Goal: Task Accomplishment & Management: Manage account settings

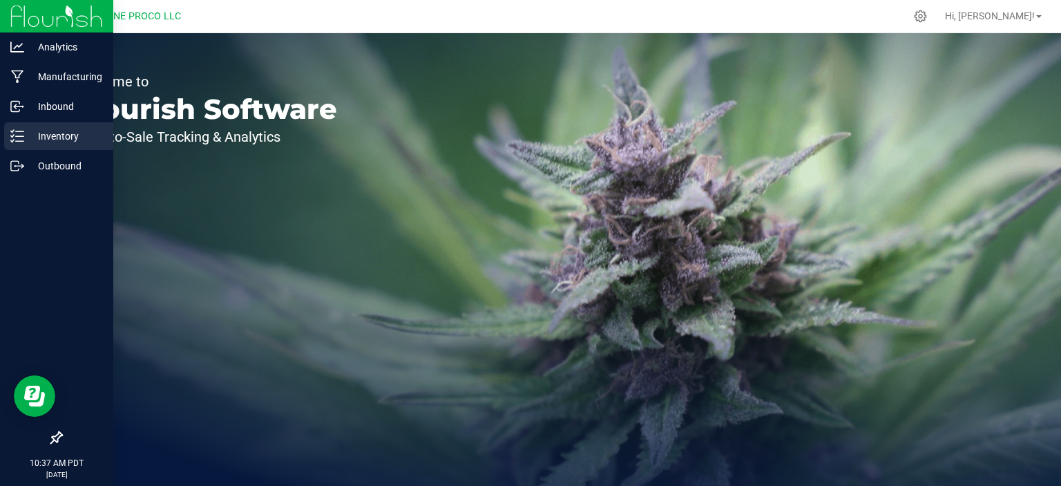
click at [31, 135] on p "Inventory" at bounding box center [65, 136] width 83 height 17
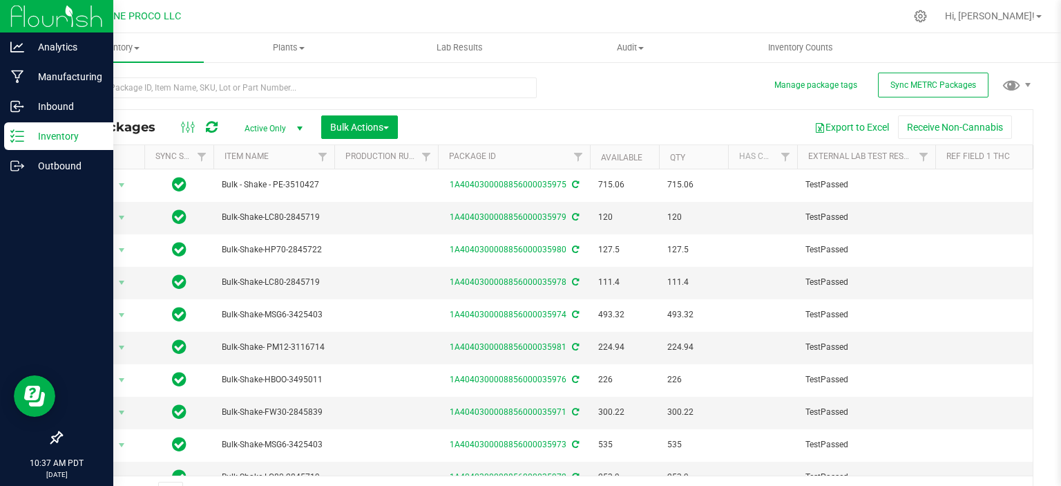
type input "[DATE]"
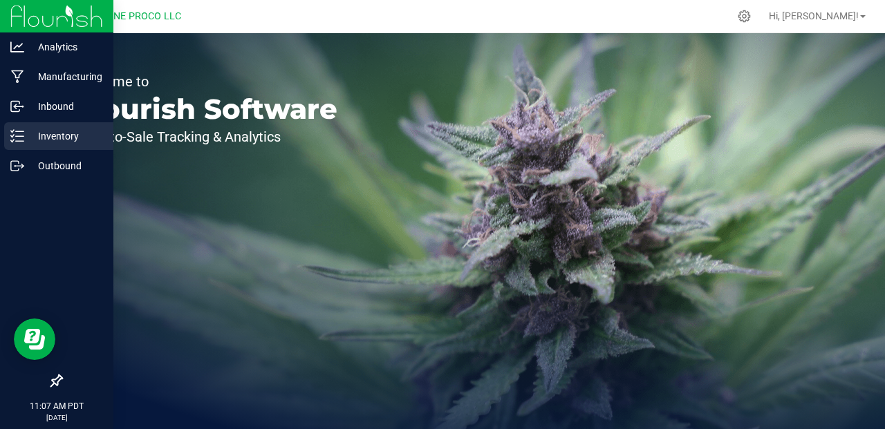
click at [19, 145] on div "Inventory" at bounding box center [58, 136] width 109 height 28
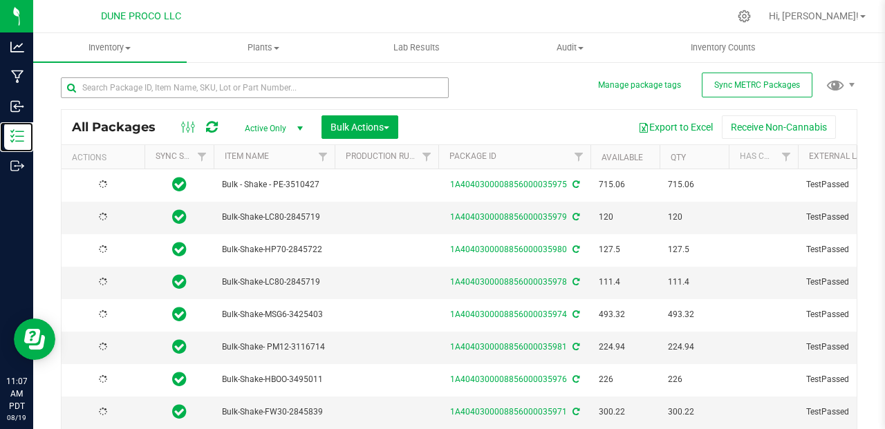
type input "[DATE]"
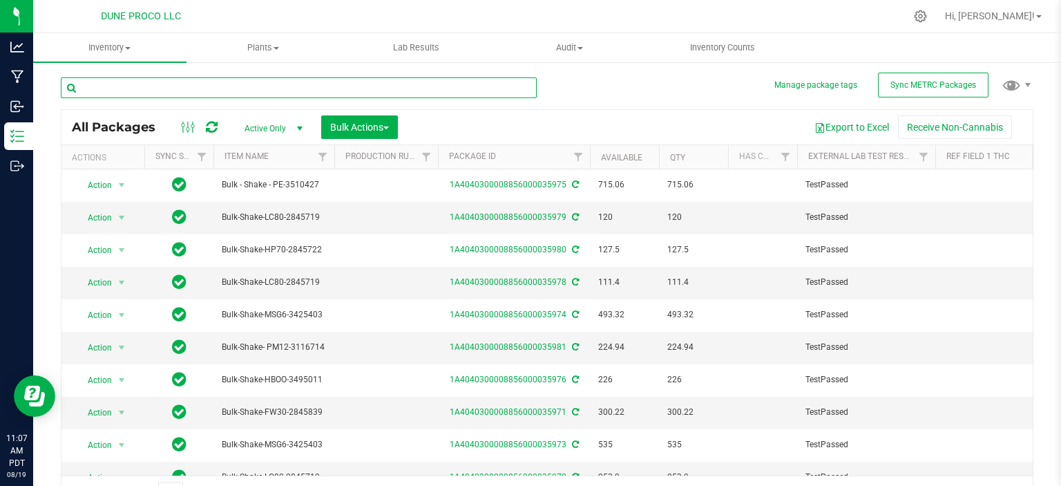
click at [167, 95] on input "text" at bounding box center [299, 87] width 476 height 21
type input "31840"
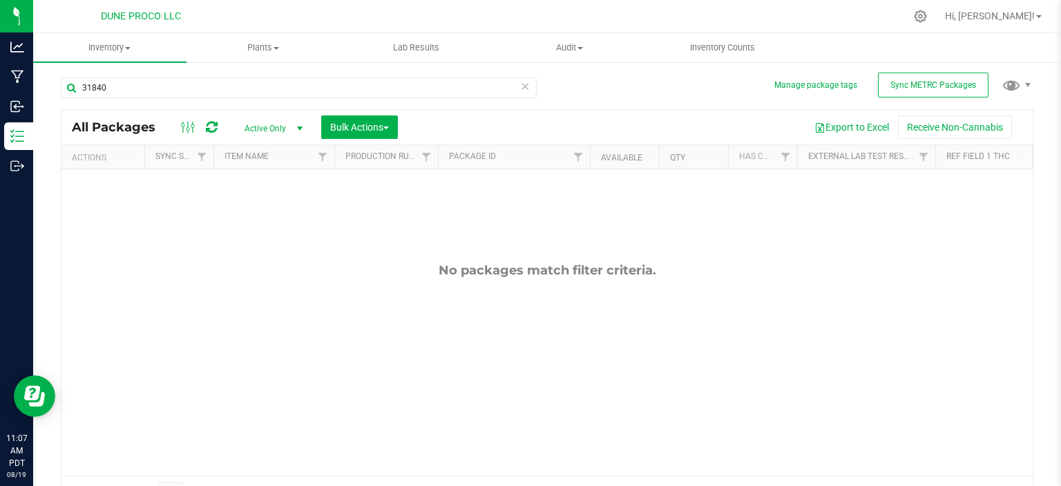
click at [259, 127] on span "Active Only" at bounding box center [271, 128] width 76 height 19
click at [265, 209] on li "All" at bounding box center [270, 212] width 75 height 21
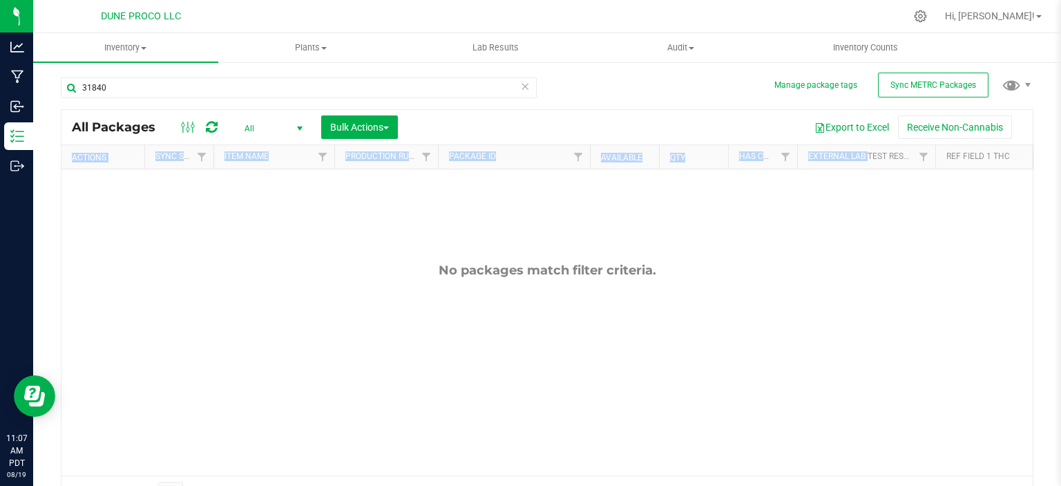
click at [862, 148] on div "Manage package tags Sync METRC Packages 31840 All Packages All Active Only Lab …" at bounding box center [547, 266] width 973 height 404
click at [1035, 19] on span "Hi, [PERSON_NAME]!" at bounding box center [990, 15] width 90 height 11
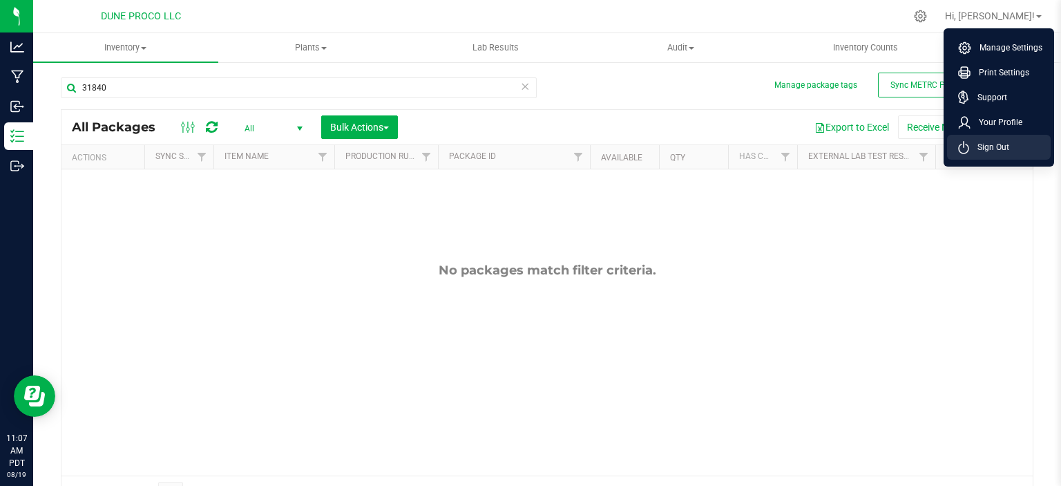
click at [970, 144] on span "Sign Out" at bounding box center [990, 147] width 40 height 14
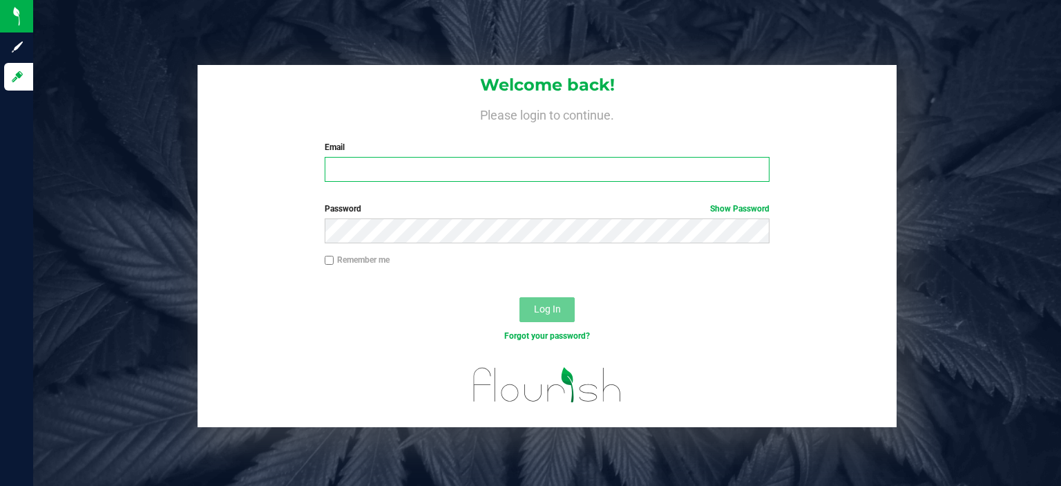
click at [355, 174] on input "Email" at bounding box center [548, 169] width 446 height 25
type input "maxxodonnell1995@gmail.com"
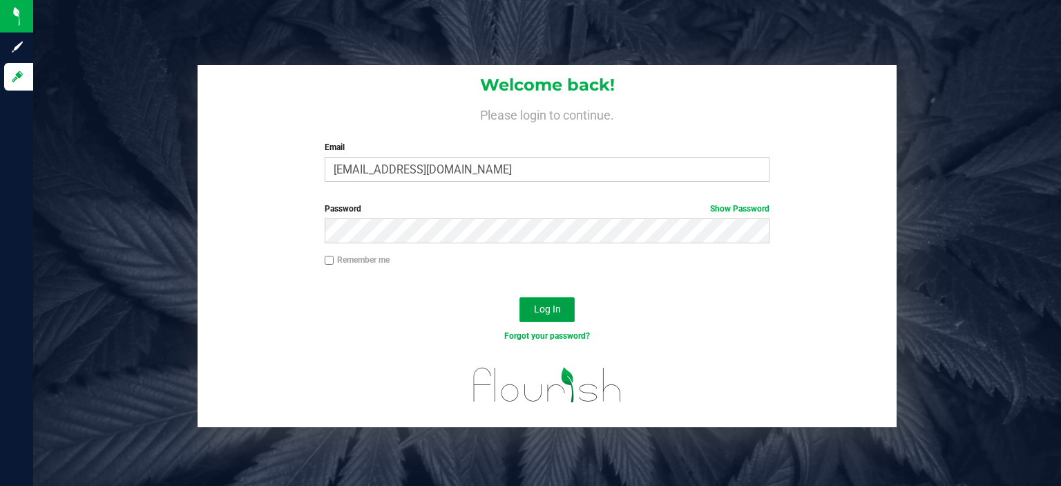
click at [543, 310] on span "Log In" at bounding box center [547, 308] width 27 height 11
